Goal: Task Accomplishment & Management: Use online tool/utility

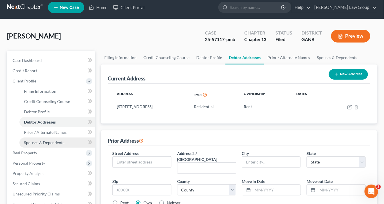
scroll to position [69, 0]
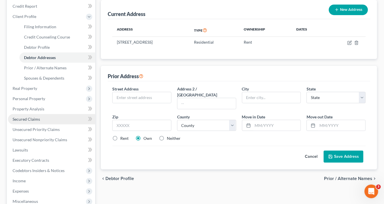
click at [32, 119] on span "Secured Claims" at bounding box center [26, 119] width 27 height 5
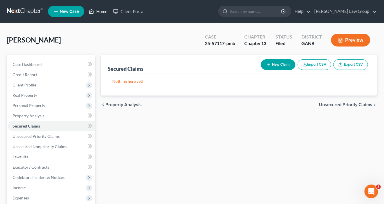
click at [105, 12] on link "Home" at bounding box center [98, 11] width 24 height 10
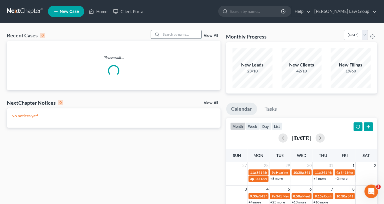
click at [170, 35] on input "search" at bounding box center [181, 34] width 40 height 8
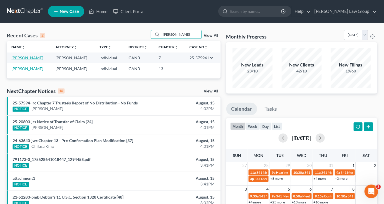
type input "[PERSON_NAME]"
click at [26, 56] on link "[PERSON_NAME]" at bounding box center [27, 57] width 32 height 5
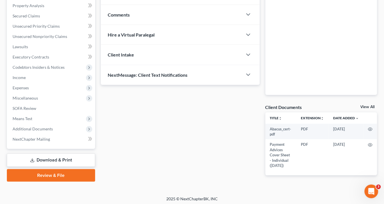
scroll to position [115, 0]
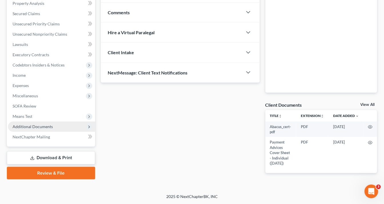
click at [45, 124] on span "Additional Documents" at bounding box center [33, 126] width 40 height 5
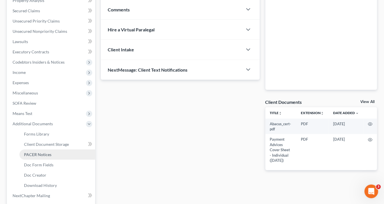
click at [41, 153] on span "PACER Notices" at bounding box center [37, 154] width 27 height 5
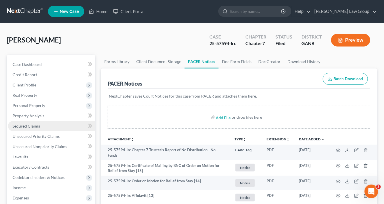
click at [23, 126] on span "Secured Claims" at bounding box center [26, 126] width 27 height 5
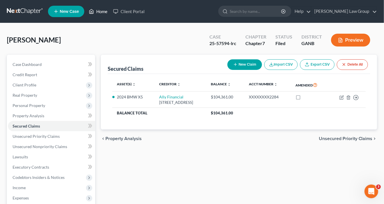
drag, startPoint x: 103, startPoint y: 12, endPoint x: 110, endPoint y: 13, distance: 7.2
click at [103, 12] on link "Home" at bounding box center [98, 11] width 24 height 10
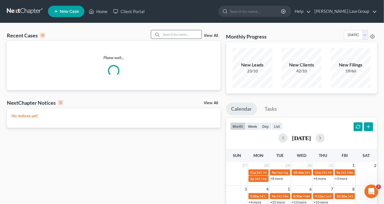
click at [185, 35] on input "search" at bounding box center [181, 34] width 40 height 8
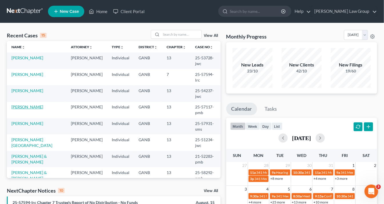
click at [39, 106] on link "[PERSON_NAME]" at bounding box center [27, 107] width 32 height 5
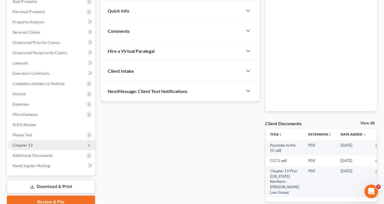
scroll to position [127, 0]
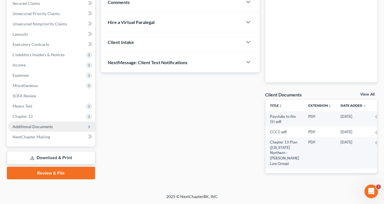
click at [29, 124] on span "Additional Documents" at bounding box center [33, 126] width 40 height 5
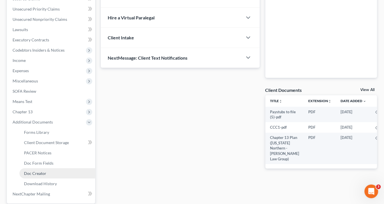
click at [37, 171] on span "Doc Creator" at bounding box center [35, 173] width 22 height 5
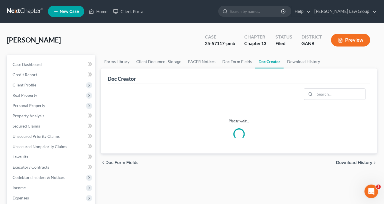
click at [266, 62] on link "Doc Creator" at bounding box center [269, 62] width 29 height 14
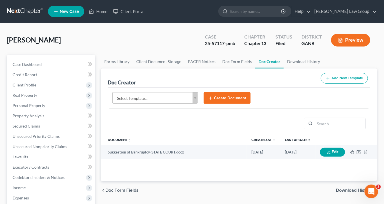
click at [195, 97] on body "Home New Case Client Portal [PERSON_NAME] Law Group [EMAIL_ADDRESS][DOMAIN_NAME…" at bounding box center [192, 193] width 384 height 386
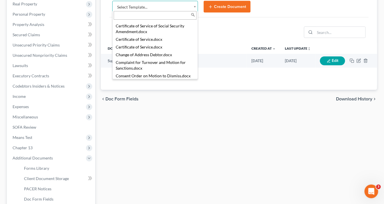
scroll to position [320, 0]
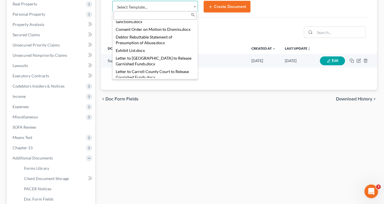
select select "111548"
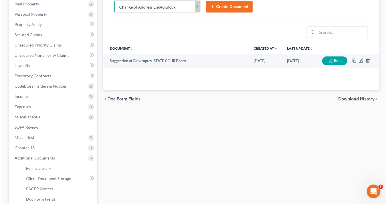
scroll to position [89, 0]
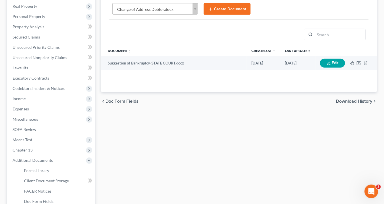
click at [226, 9] on button "Create Document" at bounding box center [227, 9] width 47 height 12
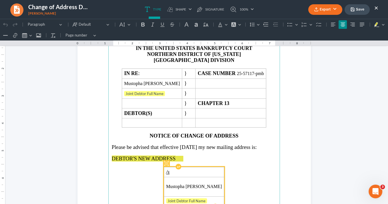
scroll to position [137, 0]
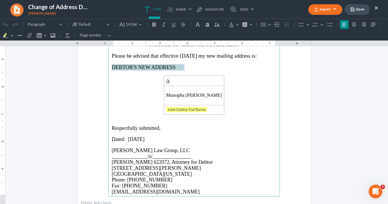
drag, startPoint x: 183, startPoint y: 66, endPoint x: 97, endPoint y: 63, distance: 86.0
click at [95, 64] on section "⁠⁠⁠⁠⁠⁠⁠ IN THE UNITED STATES BANKRUPTCY COURT NORTHERN DISTRICT OF [US_STATE] A…" at bounding box center [193, 74] width 233 height 302
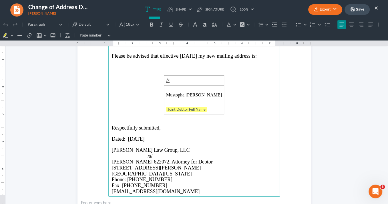
click at [113, 64] on p "Rich Text Editor, page-0-main" at bounding box center [194, 67] width 165 height 6
click at [160, 66] on span "[STREET_ADDRESS]" at bounding box center [136, 67] width 48 height 6
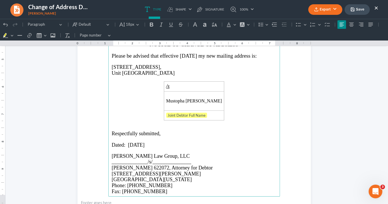
click at [113, 65] on span "[STREET_ADDRESS]," at bounding box center [137, 67] width 50 height 6
click at [133, 71] on span "Unit [GEOGRAPHIC_DATA]" at bounding box center [143, 73] width 63 height 6
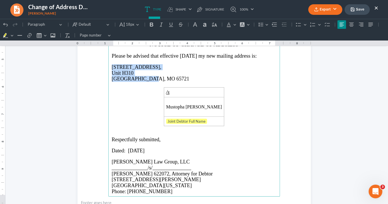
drag, startPoint x: 139, startPoint y: 75, endPoint x: 109, endPoint y: 65, distance: 31.7
click at [108, 64] on main "IN THE UNITED STATES BANKRUPTCY COURT NORTHERN DISTRICT OF [US_STATE] ATLANTA D…" at bounding box center [193, 73] width 171 height 247
copy main "[STREET_ADDRESS]"
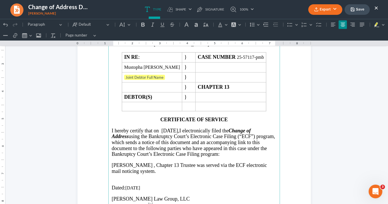
scroll to position [800, 0]
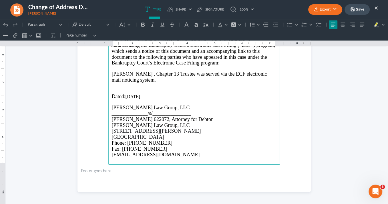
click at [112, 85] on p "Rich Text Editor, page-2-main" at bounding box center [194, 85] width 165 height 5
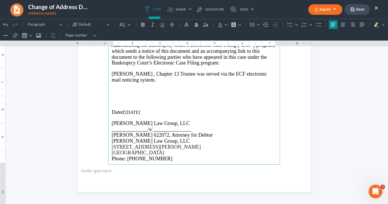
click at [113, 99] on p "Rich Text Editor, page-2-main" at bounding box center [194, 101] width 165 height 5
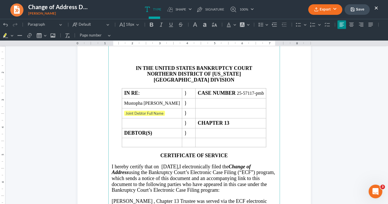
scroll to position [640, 0]
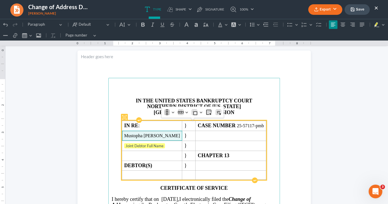
drag, startPoint x: 172, startPoint y: 135, endPoint x: 120, endPoint y: 134, distance: 52.3
click at [124, 135] on span "Mustopha [PERSON_NAME]" at bounding box center [152, 135] width 56 height 5
copy span "Mustopha [PERSON_NAME]"
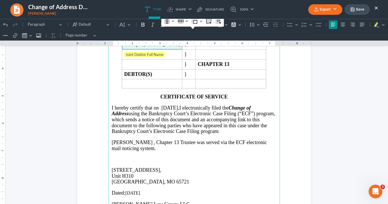
scroll to position [777, 0]
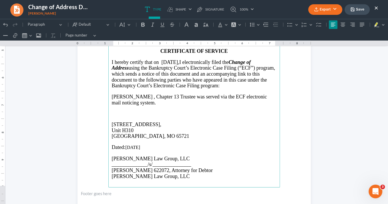
click at [112, 118] on p "Rich Text Editor, page-2-main" at bounding box center [194, 119] width 165 height 5
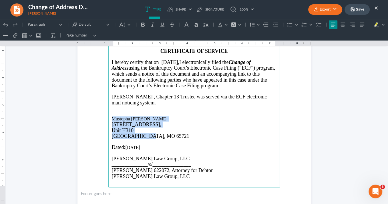
drag, startPoint x: 143, startPoint y: 134, endPoint x: 111, endPoint y: 109, distance: 40.1
click at [108, 113] on main "IN THE UNITED STATES BANKRUPTCY COURT NORTHERN DISTRICT OF [US_STATE] ATLANTA D…" at bounding box center [193, 64] width 171 height 247
copy main "Mustopha [PERSON_NAME] [STREET_ADDRESS]"
drag, startPoint x: 128, startPoint y: 123, endPoint x: 122, endPoint y: 23, distance: 99.9
click at [119, 23] on button "Default" at bounding box center [124, 24] width 15 height 9
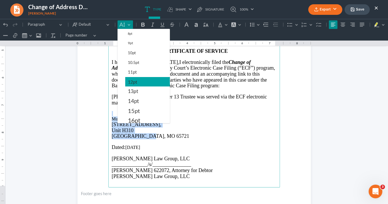
click at [135, 82] on span "12pt" at bounding box center [132, 82] width 9 height 7
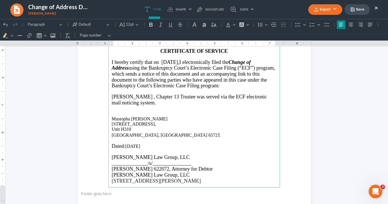
click at [199, 132] on p "Ozark, [GEOGRAPHIC_DATA] 6572 1" at bounding box center [194, 135] width 165 height 6
click at [113, 109] on p "Rich Text Editor, page-2-main" at bounding box center [194, 108] width 165 height 5
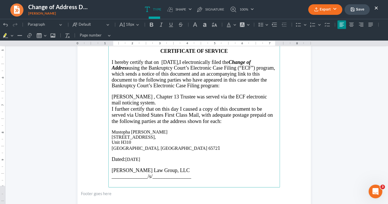
click at [147, 99] on p "[PERSON_NAME] , Chapter 13 Trustee was served via the ECF electronic mail notic…" at bounding box center [194, 100] width 165 height 12
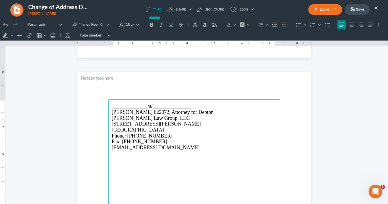
scroll to position [820, 0]
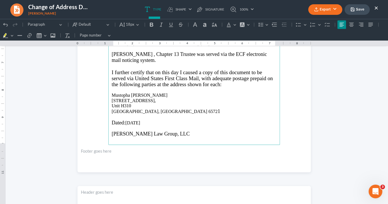
click at [119, 89] on p "Rich Text Editor, page-2-main" at bounding box center [194, 90] width 165 height 5
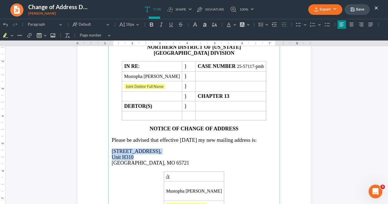
scroll to position [20, 0]
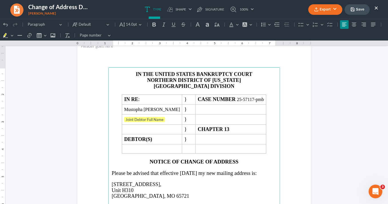
click at [201, 170] on span "Please be advised that effective [DATE] my new mailing address is:" at bounding box center [184, 173] width 145 height 6
click at [323, 8] on button "Export" at bounding box center [325, 9] width 34 height 11
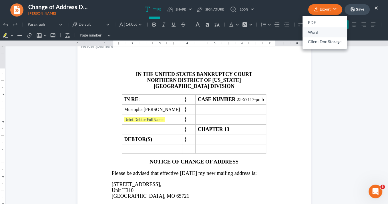
click at [316, 33] on link "Word" at bounding box center [324, 32] width 44 height 10
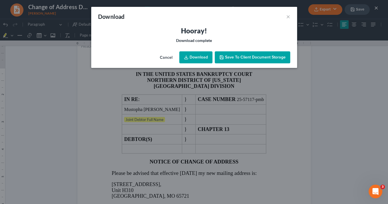
click at [205, 57] on link "Download" at bounding box center [195, 57] width 33 height 12
